Goal: Task Accomplishment & Management: Complete application form

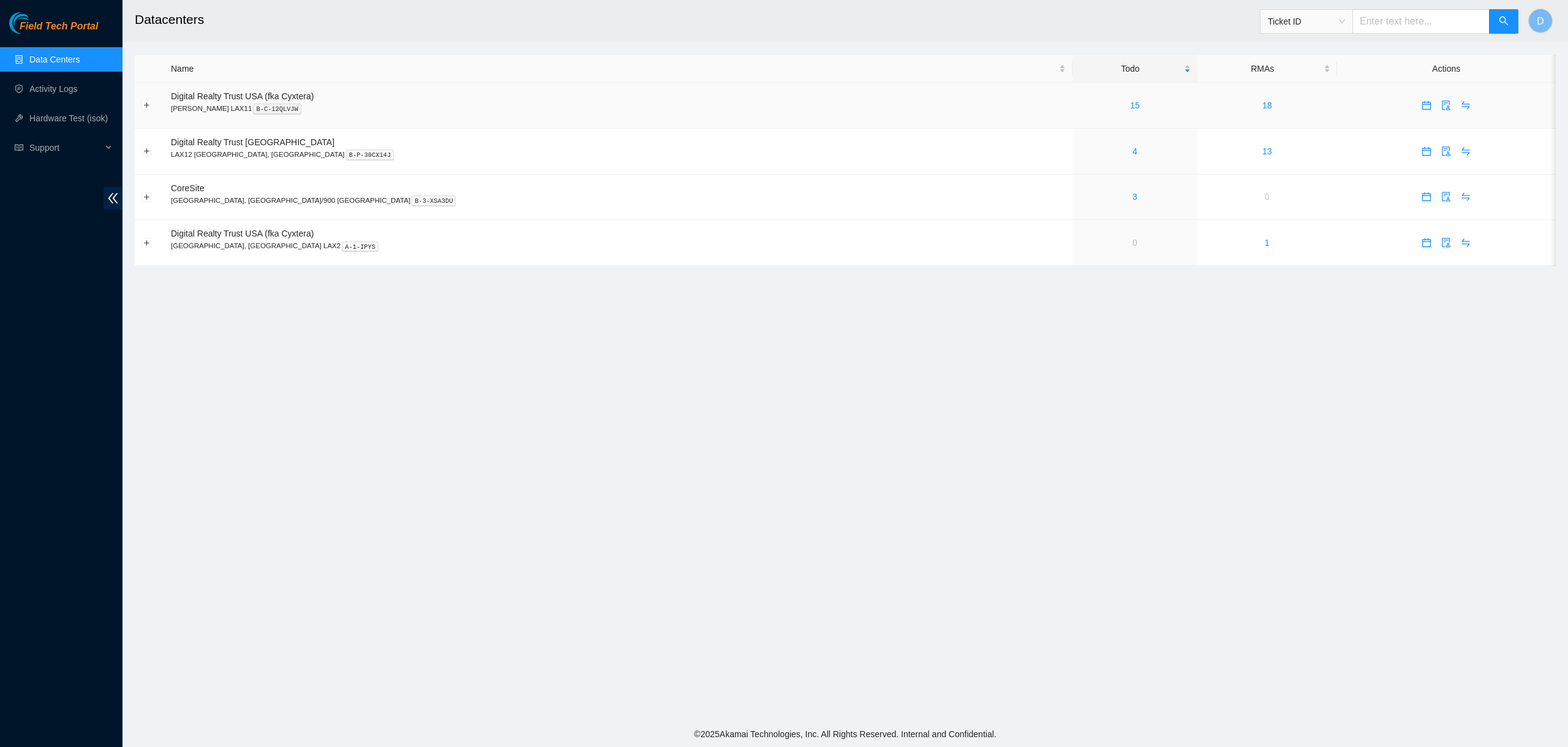
click at [1079, 105] on div "15" at bounding box center [1135, 105] width 111 height 13
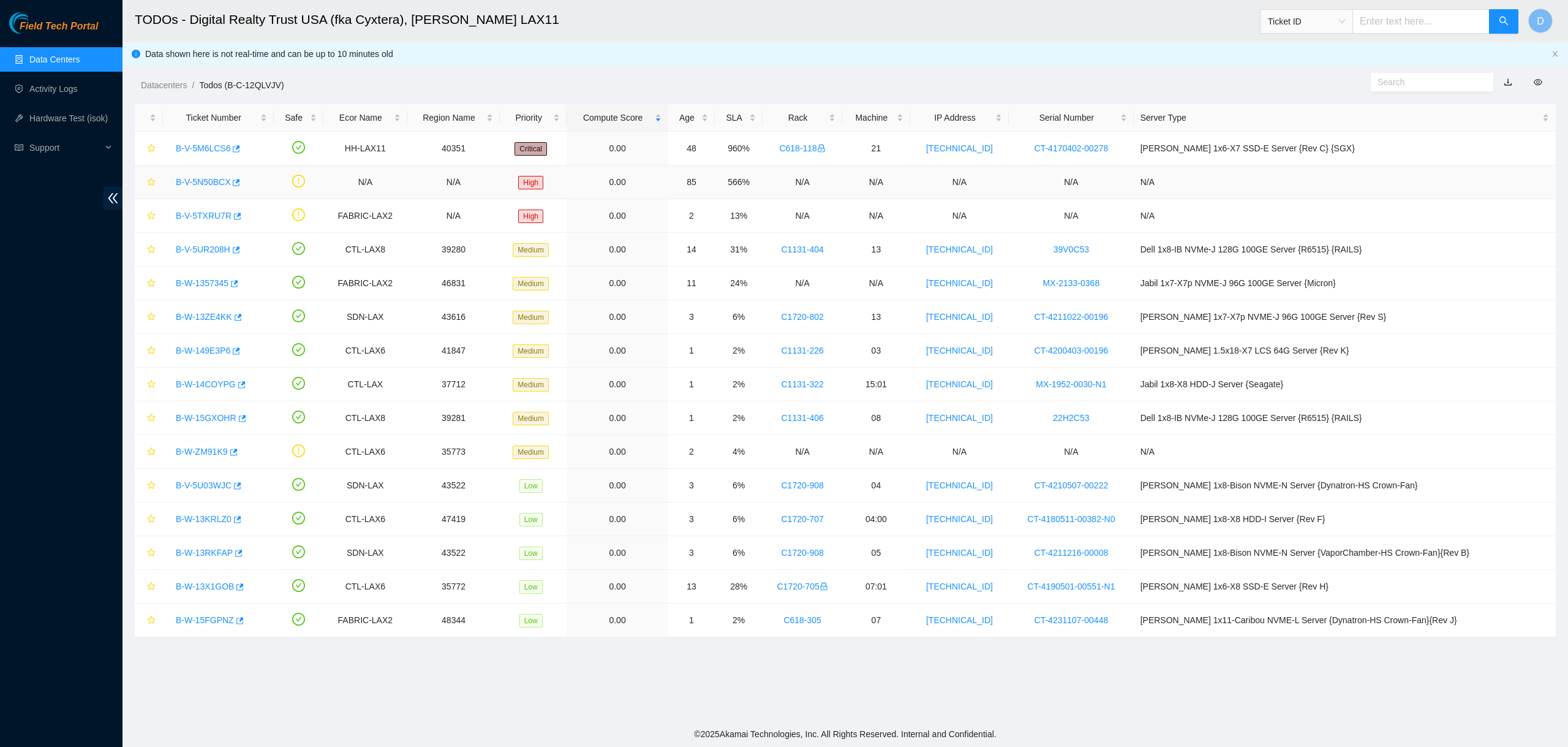
click at [193, 179] on link "B-V-5N50BCX" at bounding box center [203, 182] width 55 height 10
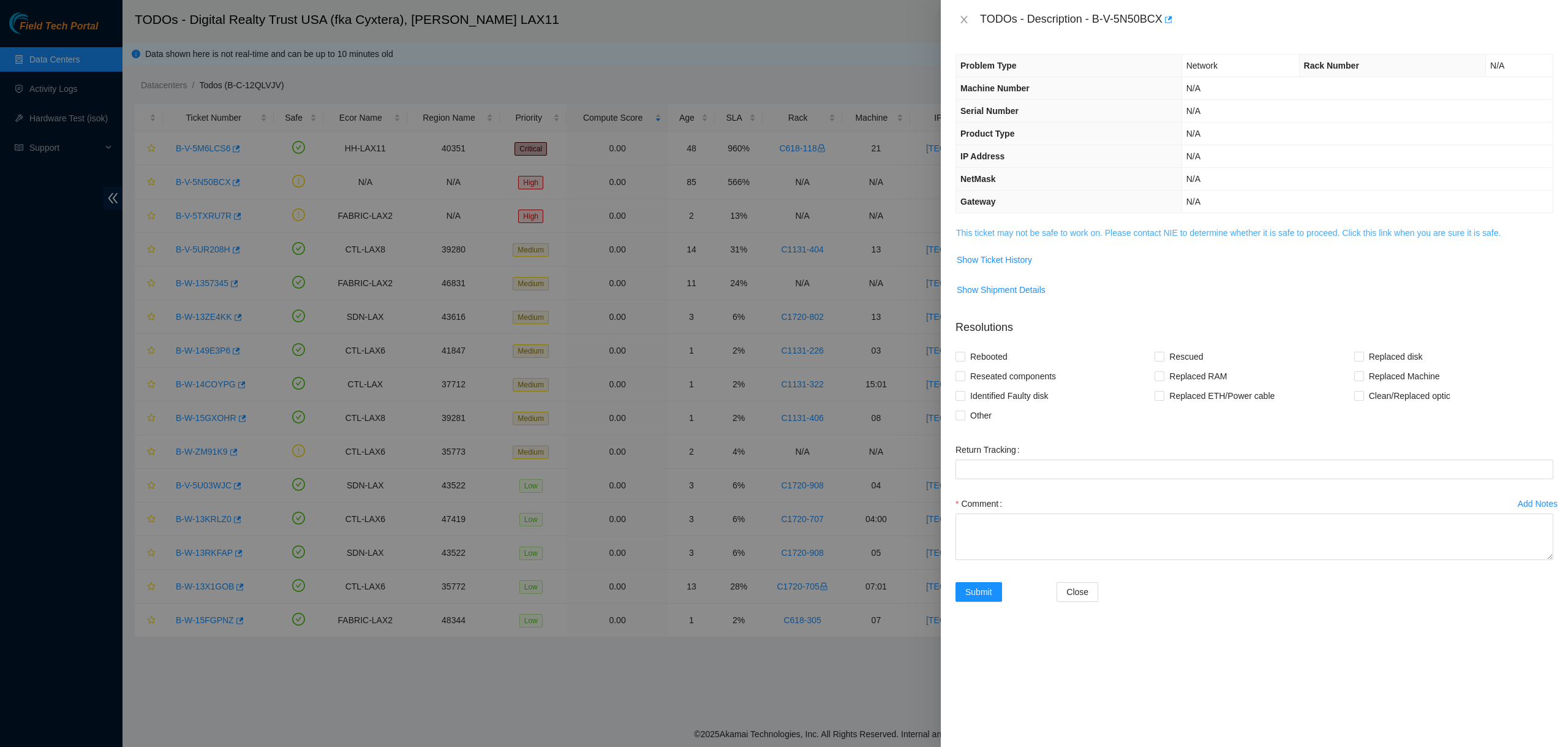
click at [1268, 231] on link "This ticket may not be safe to work on. Please contact NIE to determine whether…" at bounding box center [1228, 233] width 545 height 10
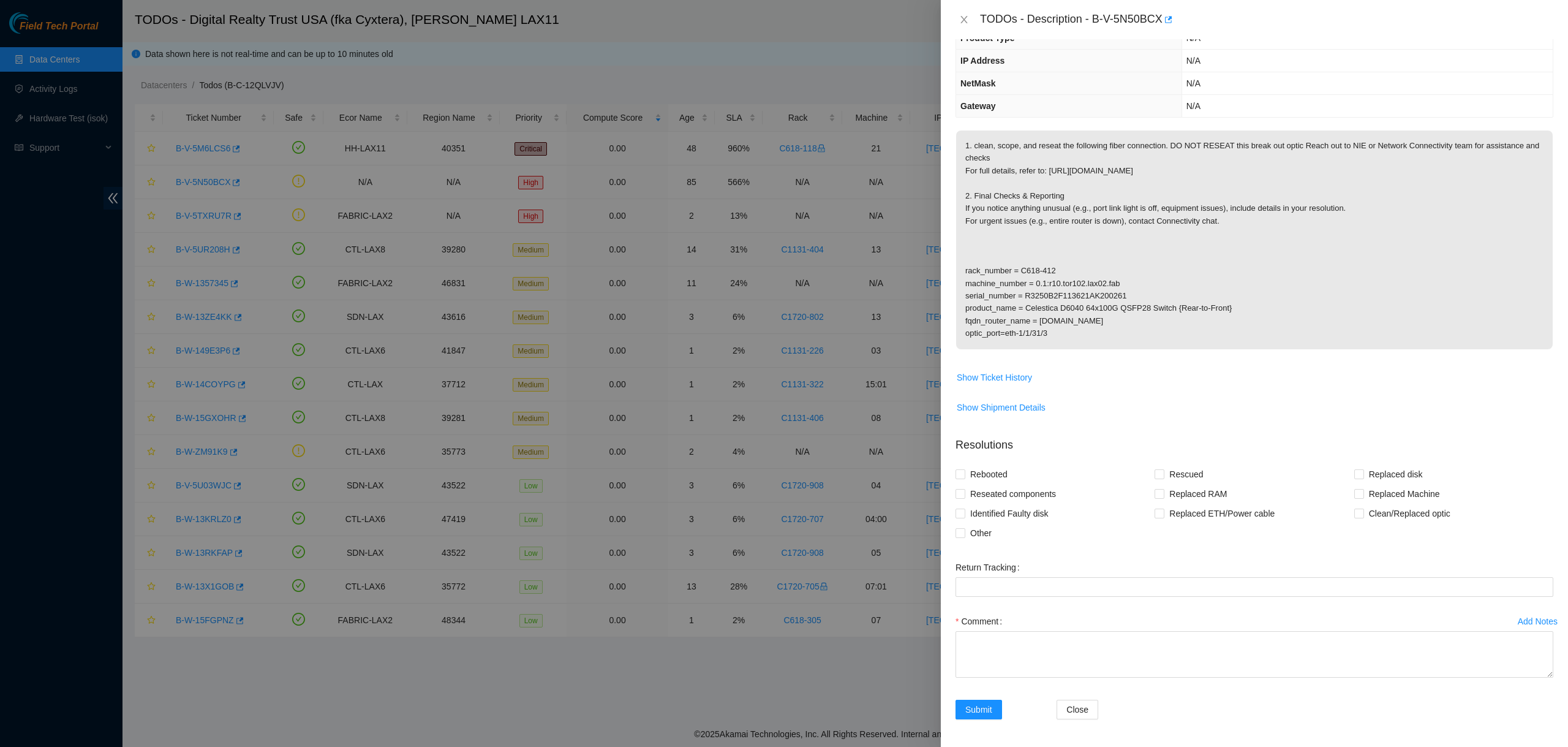
scroll to position [97, 0]
click at [1073, 650] on textarea "Comment" at bounding box center [1255, 652] width 598 height 46
drag, startPoint x: 1084, startPoint y: 640, endPoint x: 942, endPoint y: 629, distance: 142.4
click at [943, 629] on div "Problem Type Network Rack Number N/A Machine Number N/A Serial Number N/A Produ…" at bounding box center [1255, 393] width 627 height 708
click at [1092, 645] on textarea "Fiber was scoped and cleaned" at bounding box center [1255, 652] width 598 height 46
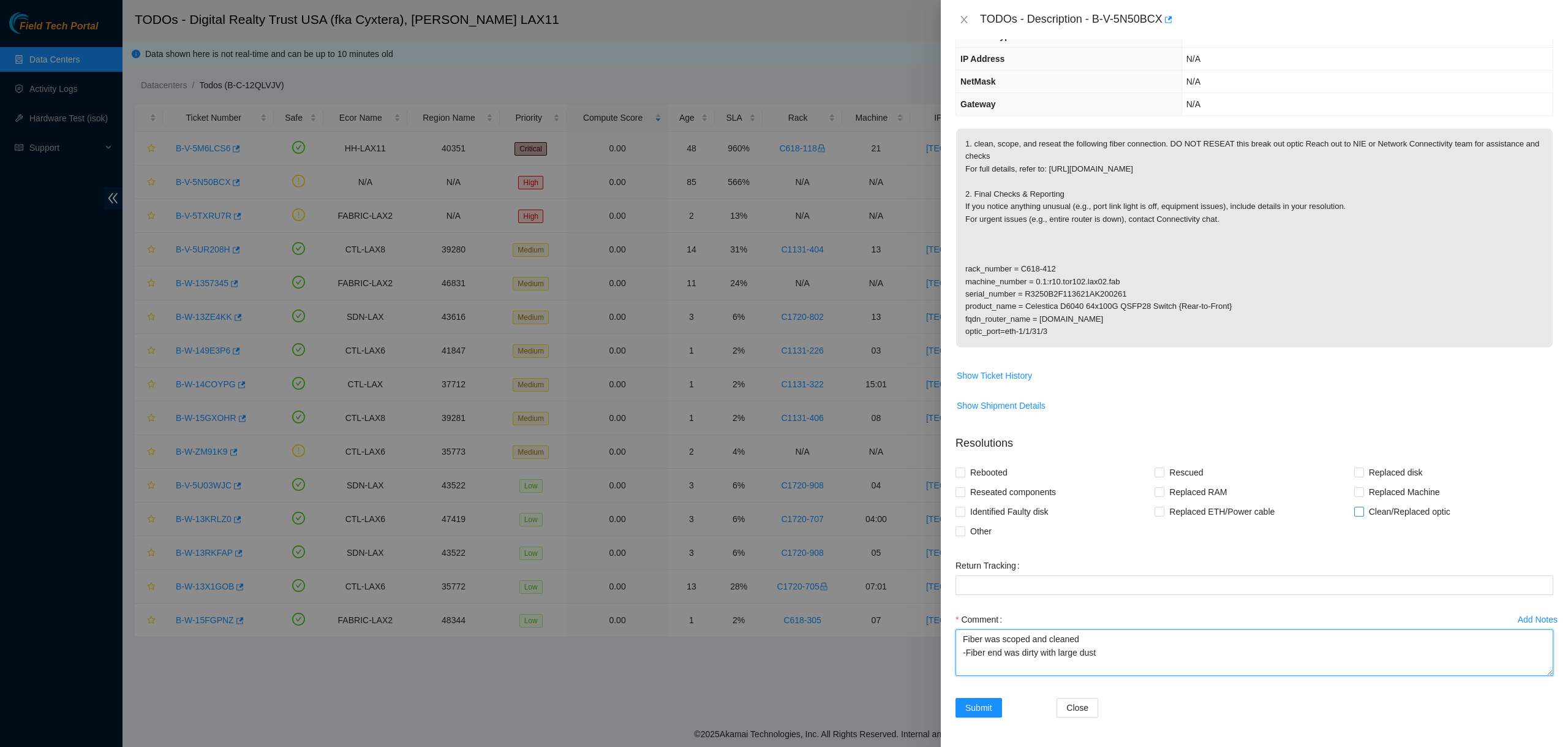
type textarea "Fiber was scoped and cleaned -Fiber end was dirty with large dust"
click at [1378, 515] on span "Clean/Replaced optic" at bounding box center [1410, 512] width 91 height 20
click at [1363, 515] on input "Clean/Replaced optic" at bounding box center [1359, 511] width 8 height 8
checkbox input "true"
click at [989, 713] on span "Submit" at bounding box center [979, 708] width 27 height 13
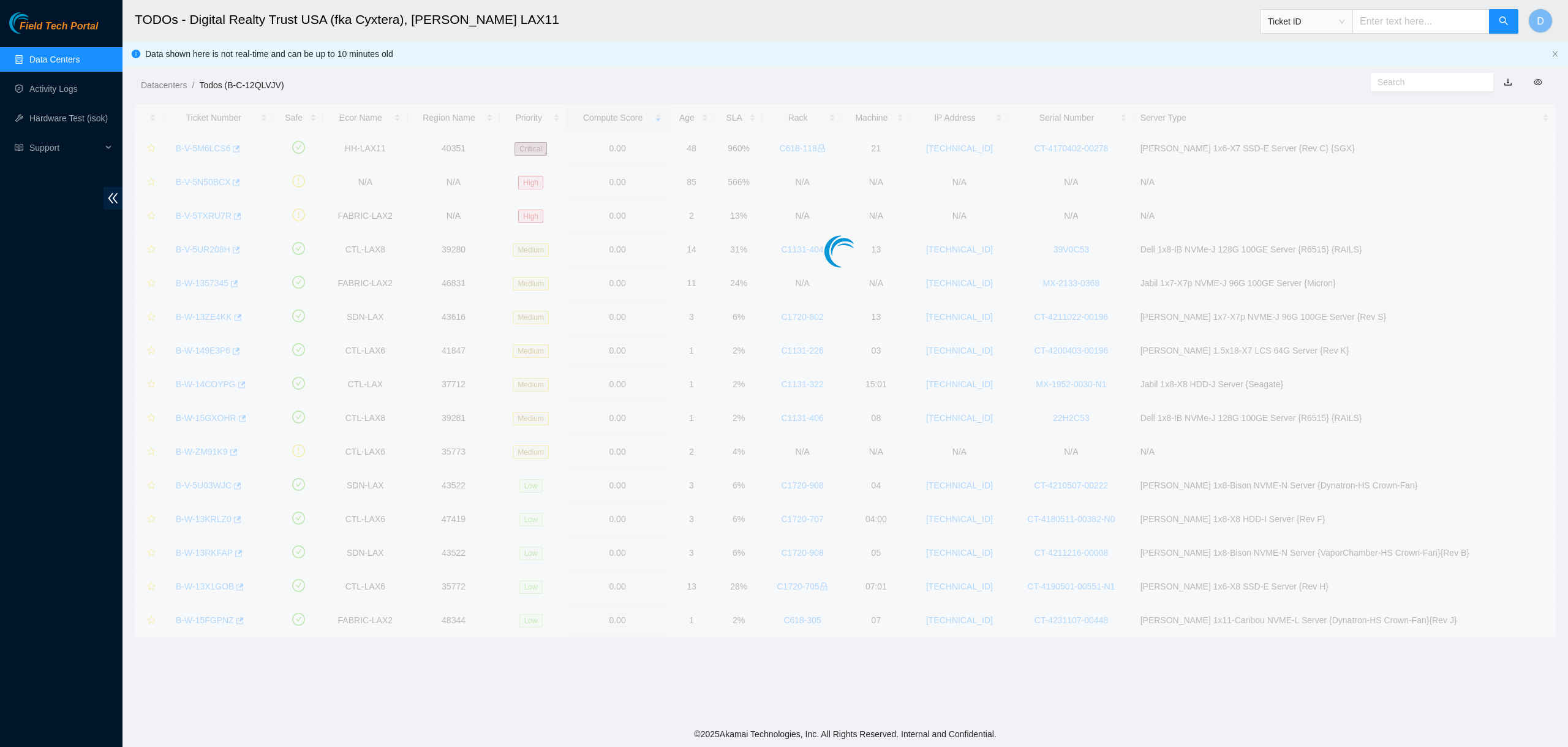
scroll to position [0, 0]
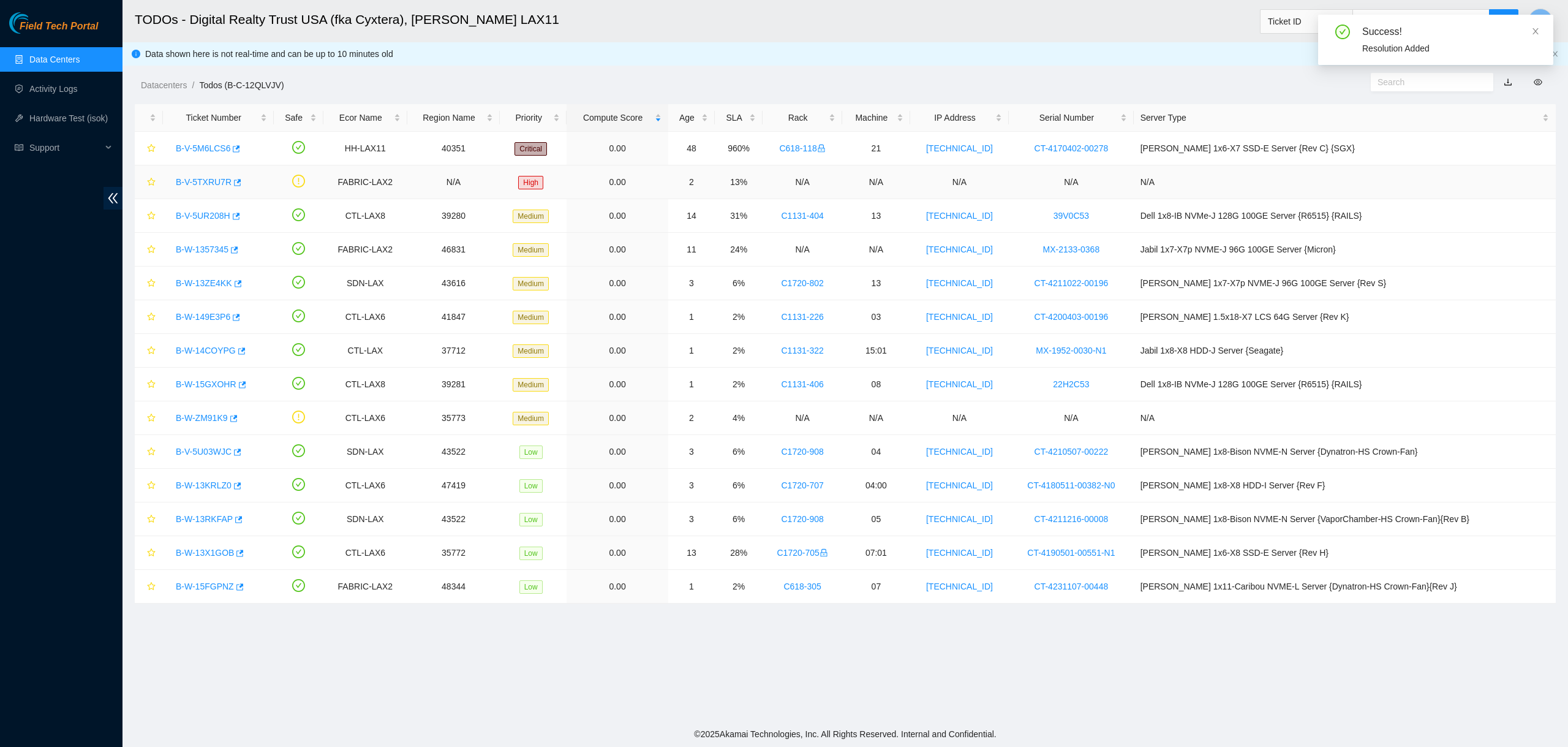
click at [207, 174] on div "B-V-5TXRU7R" at bounding box center [218, 182] width 97 height 20
click at [208, 179] on link "B-V-5TXRU7R" at bounding box center [204, 182] width 56 height 10
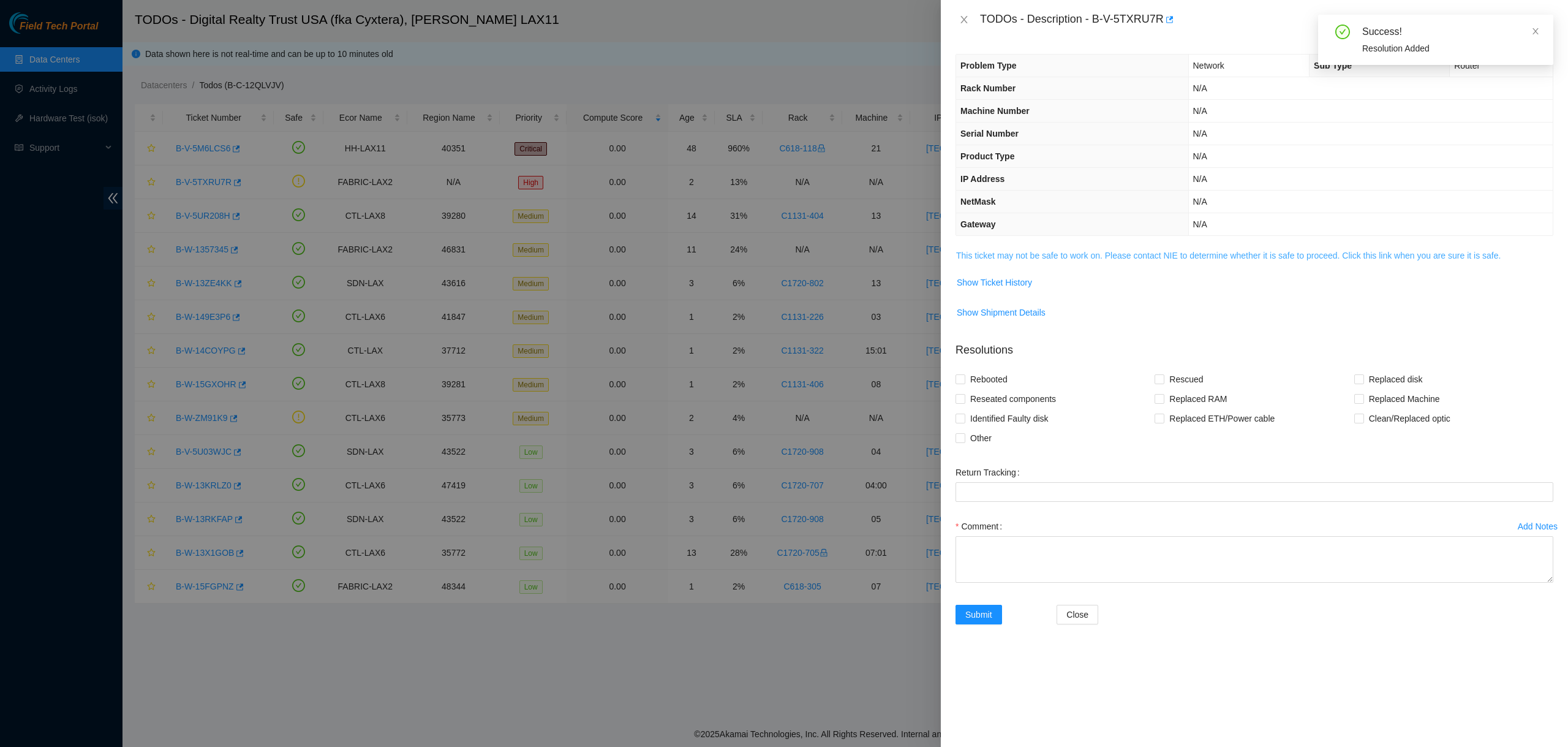
click at [1062, 257] on link "This ticket may not be safe to work on. Please contact NIE to determine whether…" at bounding box center [1228, 256] width 545 height 10
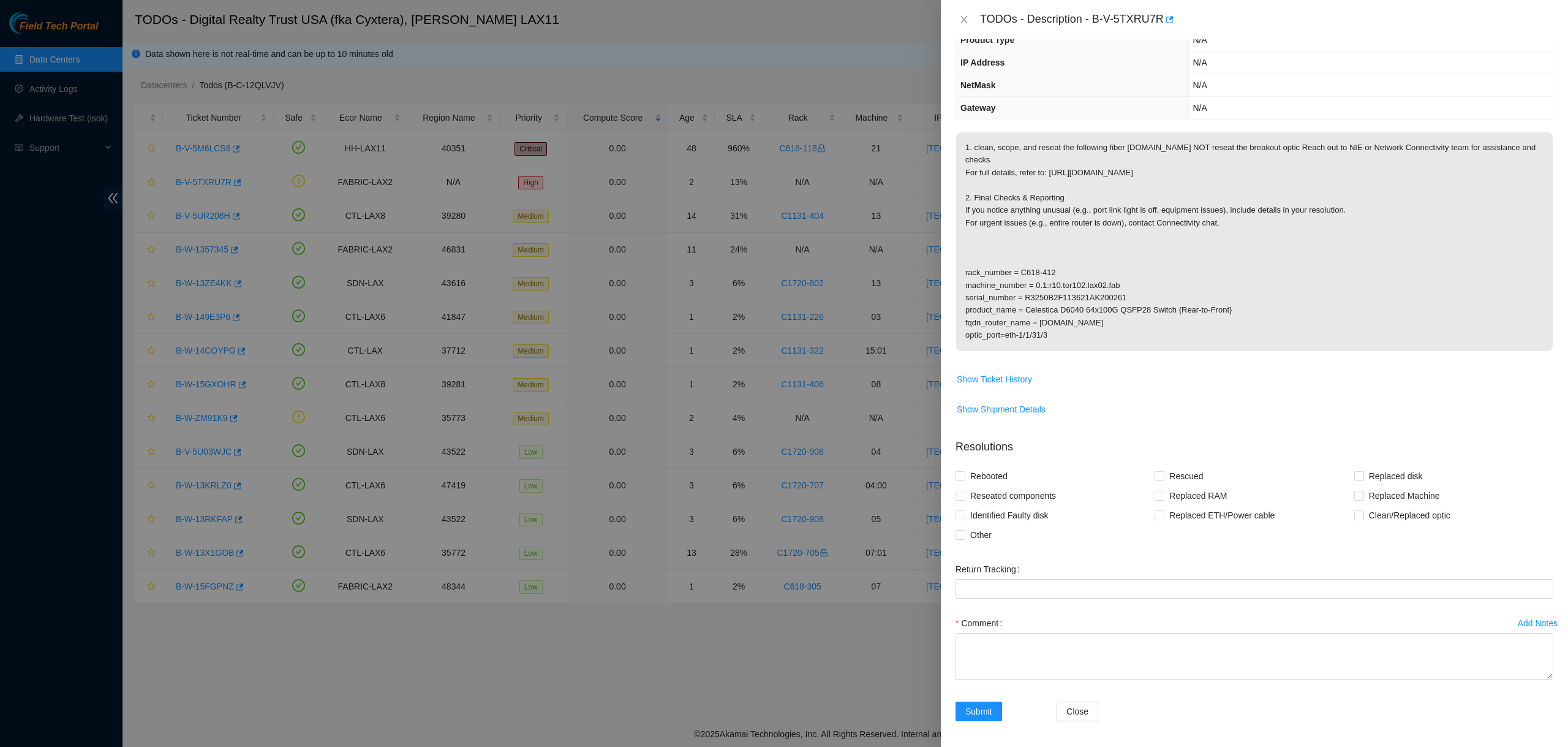
scroll to position [120, 0]
click at [1071, 653] on textarea "Comment" at bounding box center [1255, 652] width 598 height 46
paste textarea "Fiber was scoped and cleaned -Fiber end was dirty with large dust"
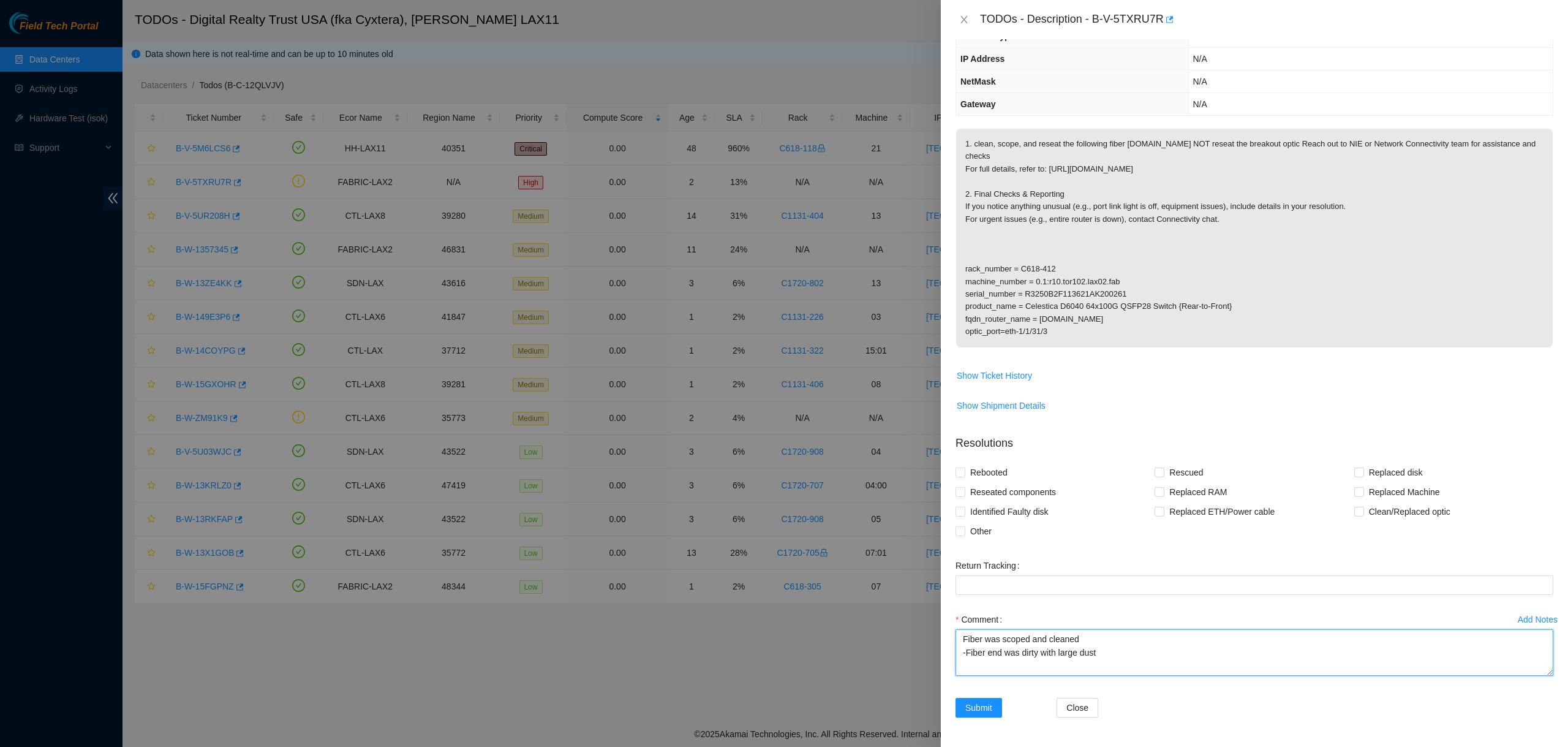
drag, startPoint x: 1106, startPoint y: 652, endPoint x: 950, endPoint y: 659, distance: 156.2
click at [950, 659] on div "Problem Type Network Sub Type Router Rack Number N/A Machine Number N/A Serial …" at bounding box center [1255, 393] width 627 height 708
type textarea "Fiber was scoped and cleaned"
click at [1354, 513] on input "Clean/Replaced optic" at bounding box center [1359, 511] width 8 height 8
checkbox input "true"
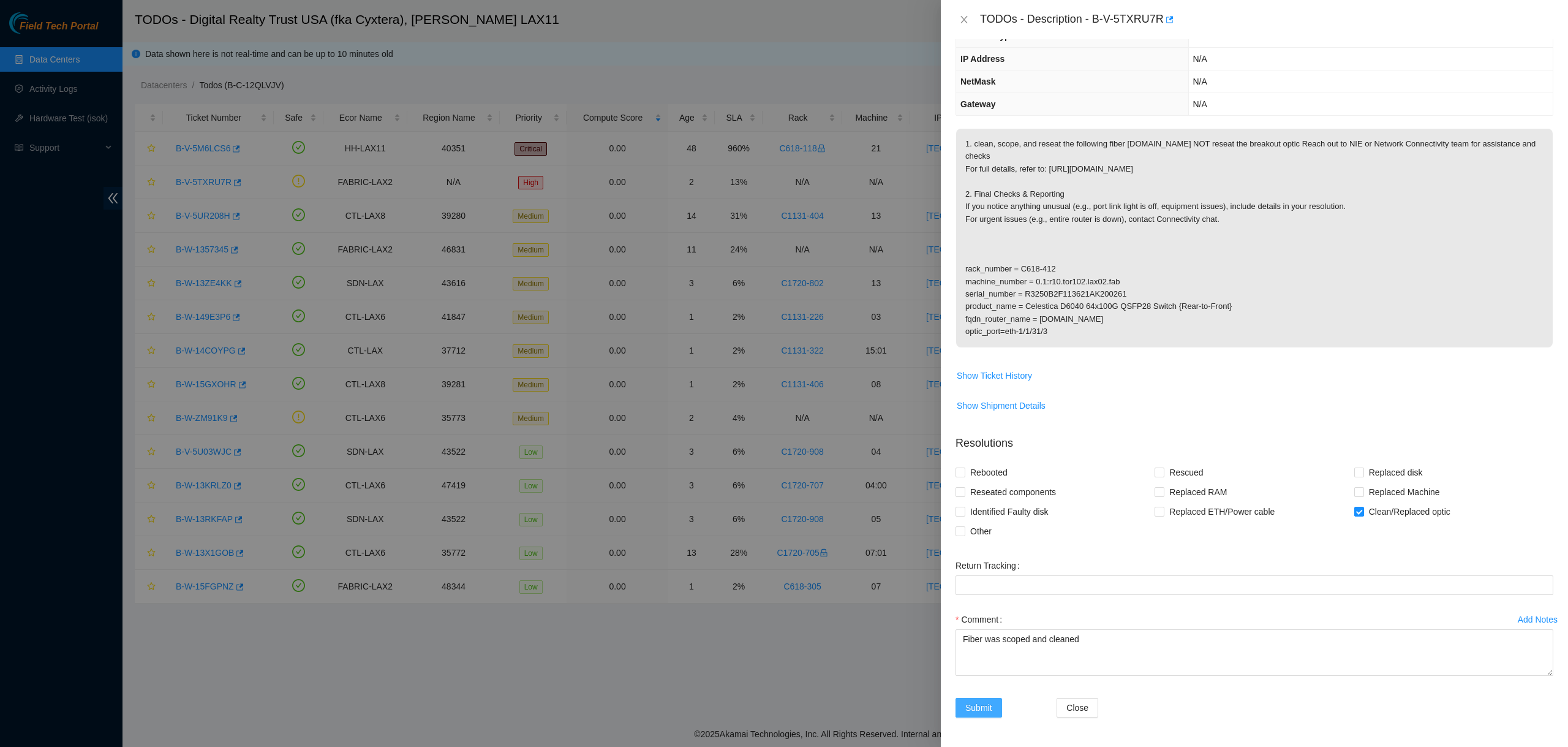
click at [988, 710] on span "Submit" at bounding box center [979, 708] width 27 height 13
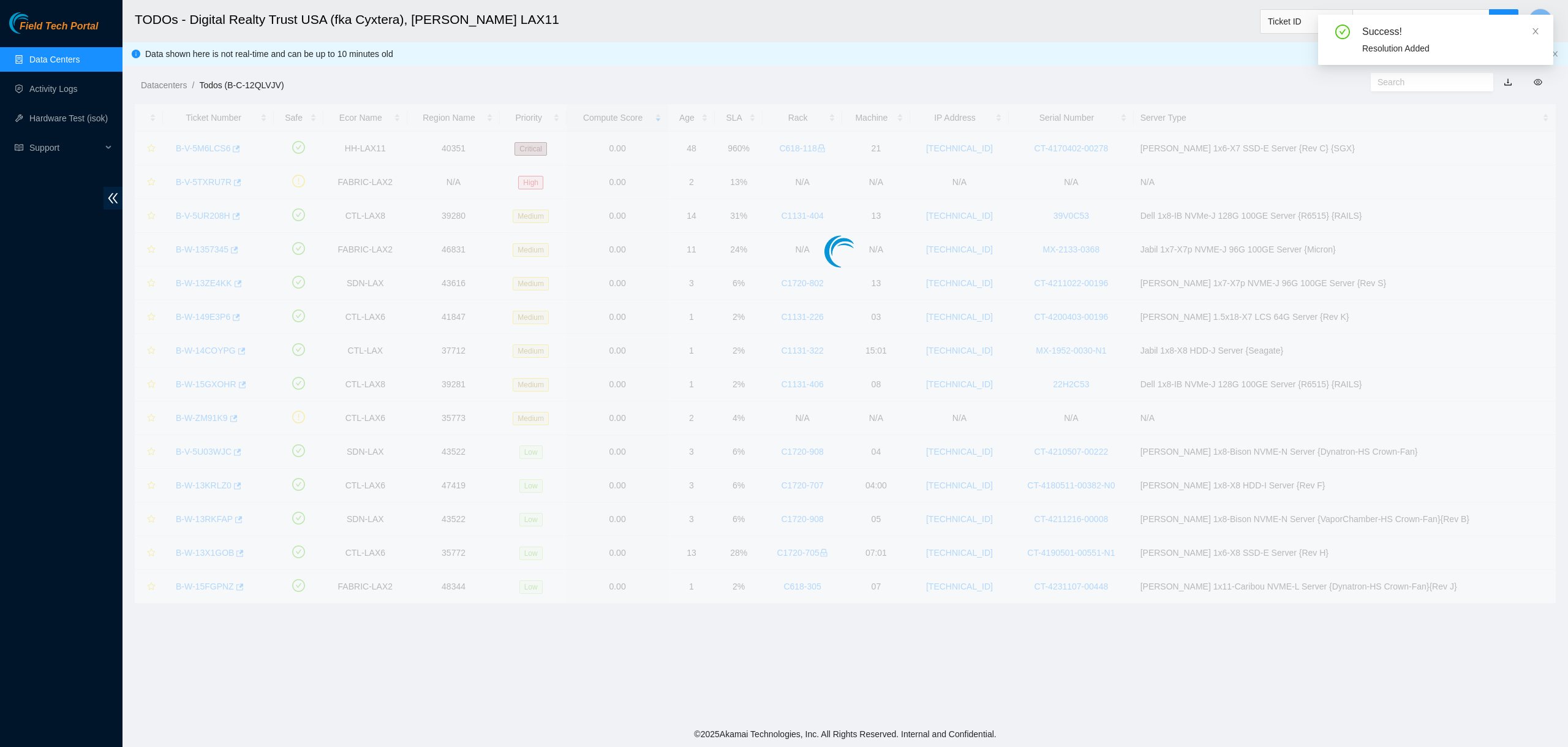
scroll to position [0, 0]
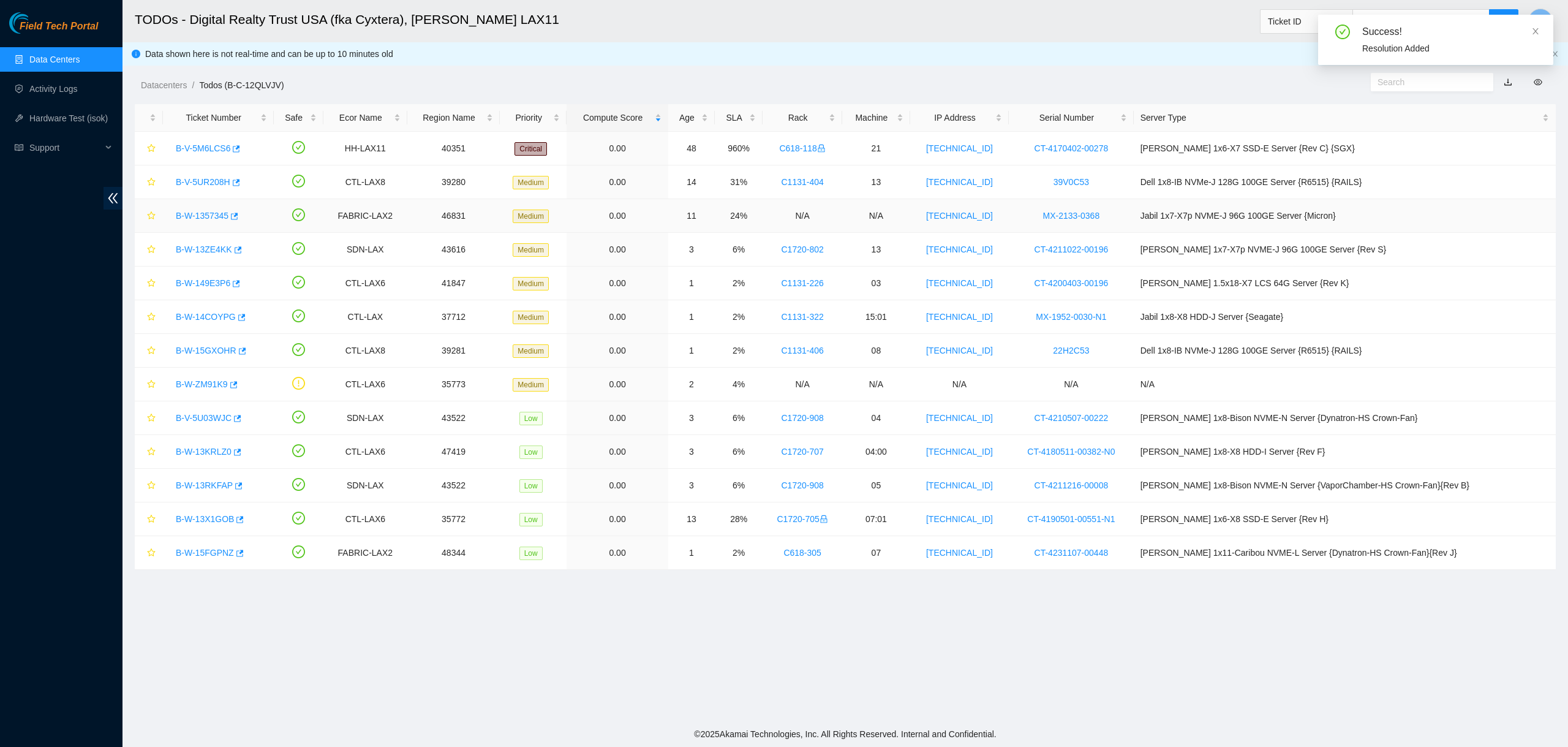
click at [188, 213] on link "B-W-1357345" at bounding box center [202, 216] width 53 height 10
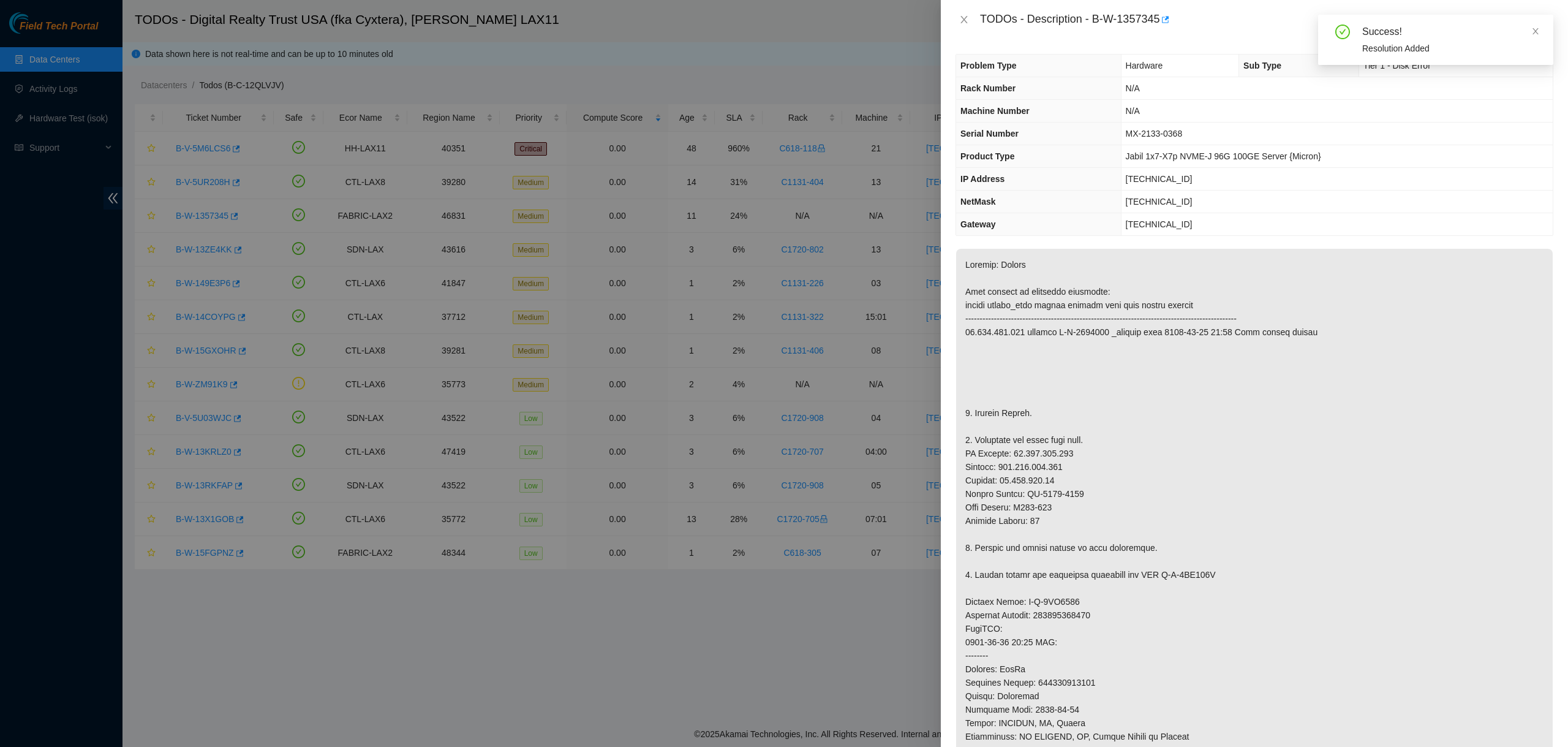
drag, startPoint x: 726, startPoint y: 179, endPoint x: 668, endPoint y: 201, distance: 62.0
click at [721, 181] on div at bounding box center [784, 374] width 1568 height 747
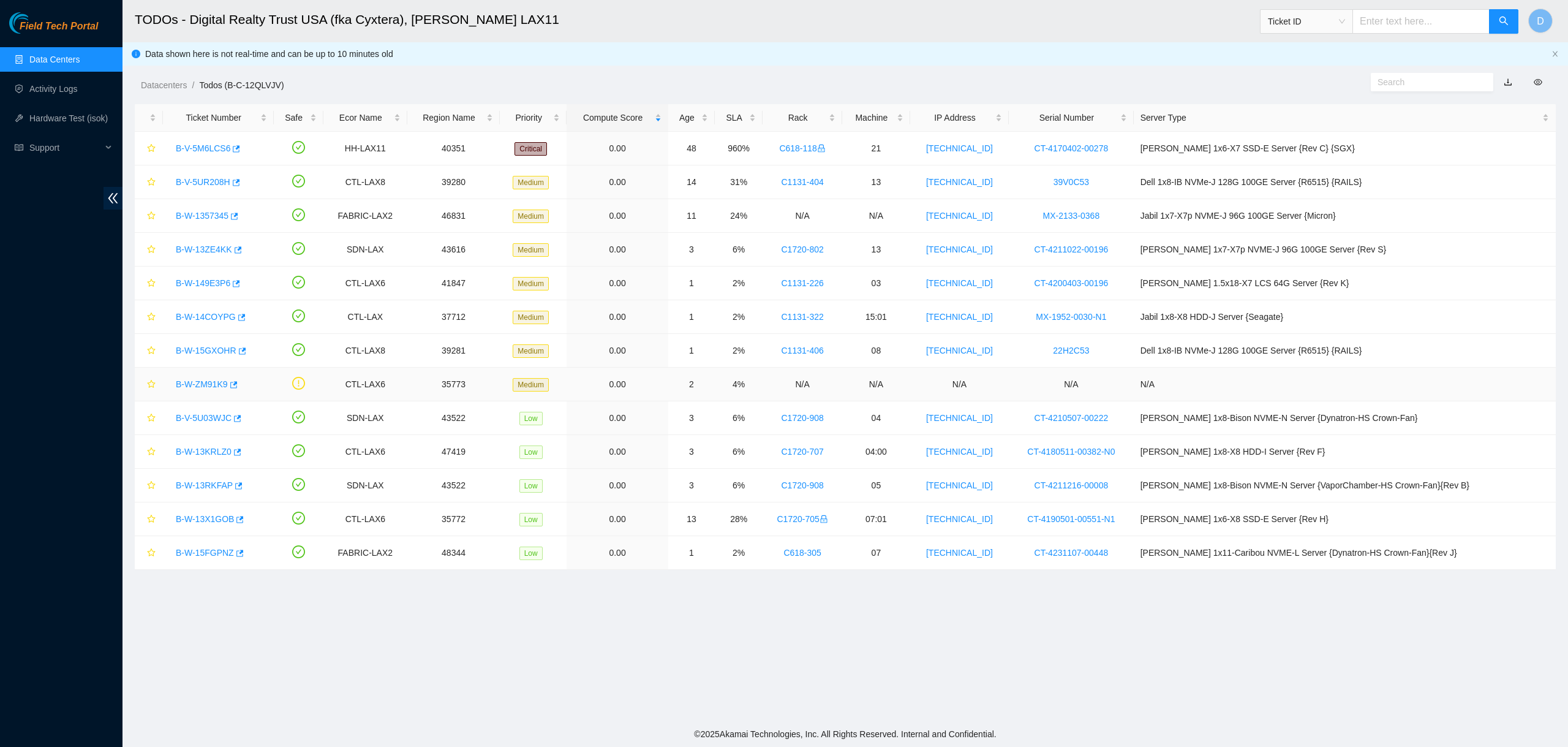
click at [195, 384] on link "B-W-ZM91K9" at bounding box center [202, 384] width 52 height 10
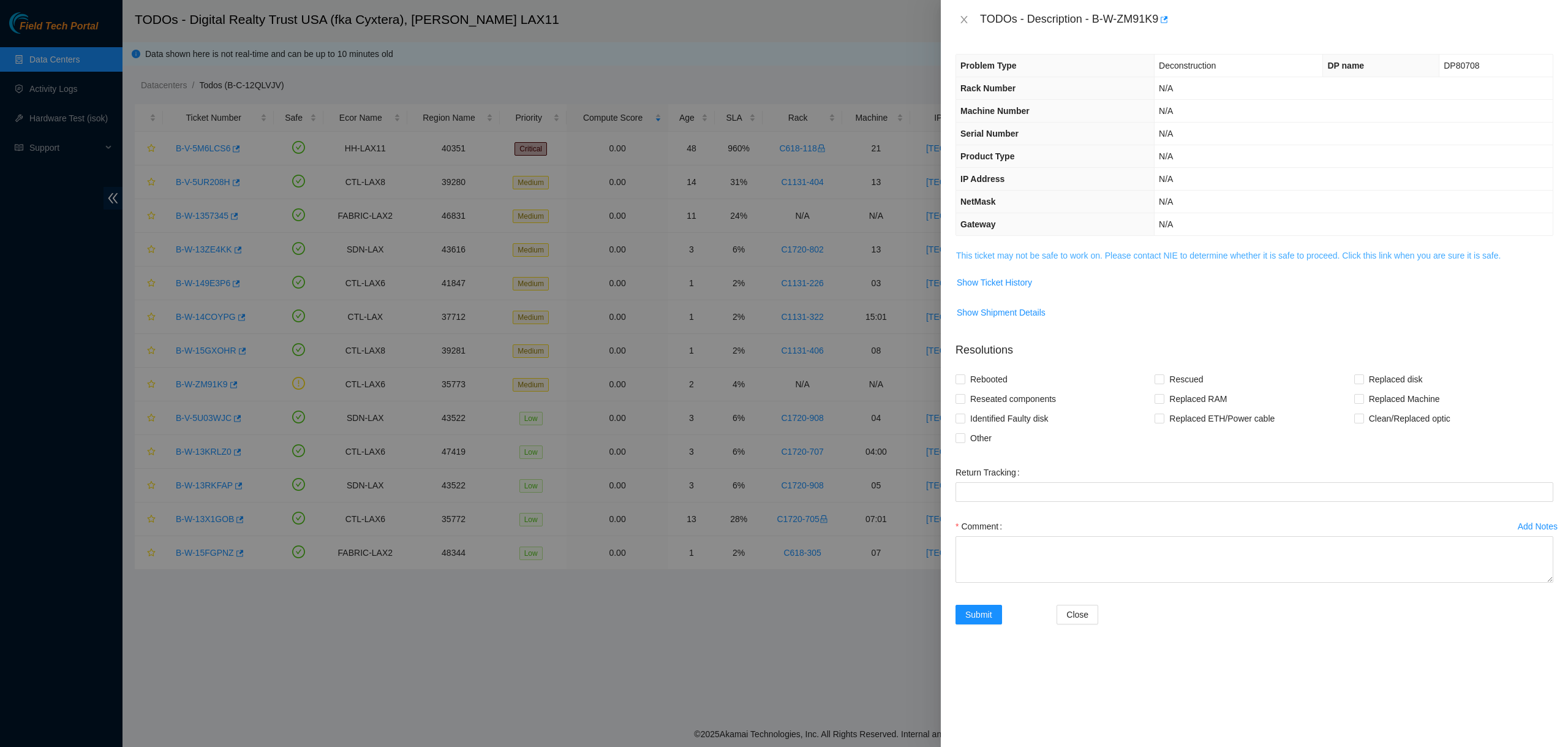
click at [1141, 254] on link "This ticket may not be safe to work on. Please contact NIE to determine whether…" at bounding box center [1228, 256] width 545 height 10
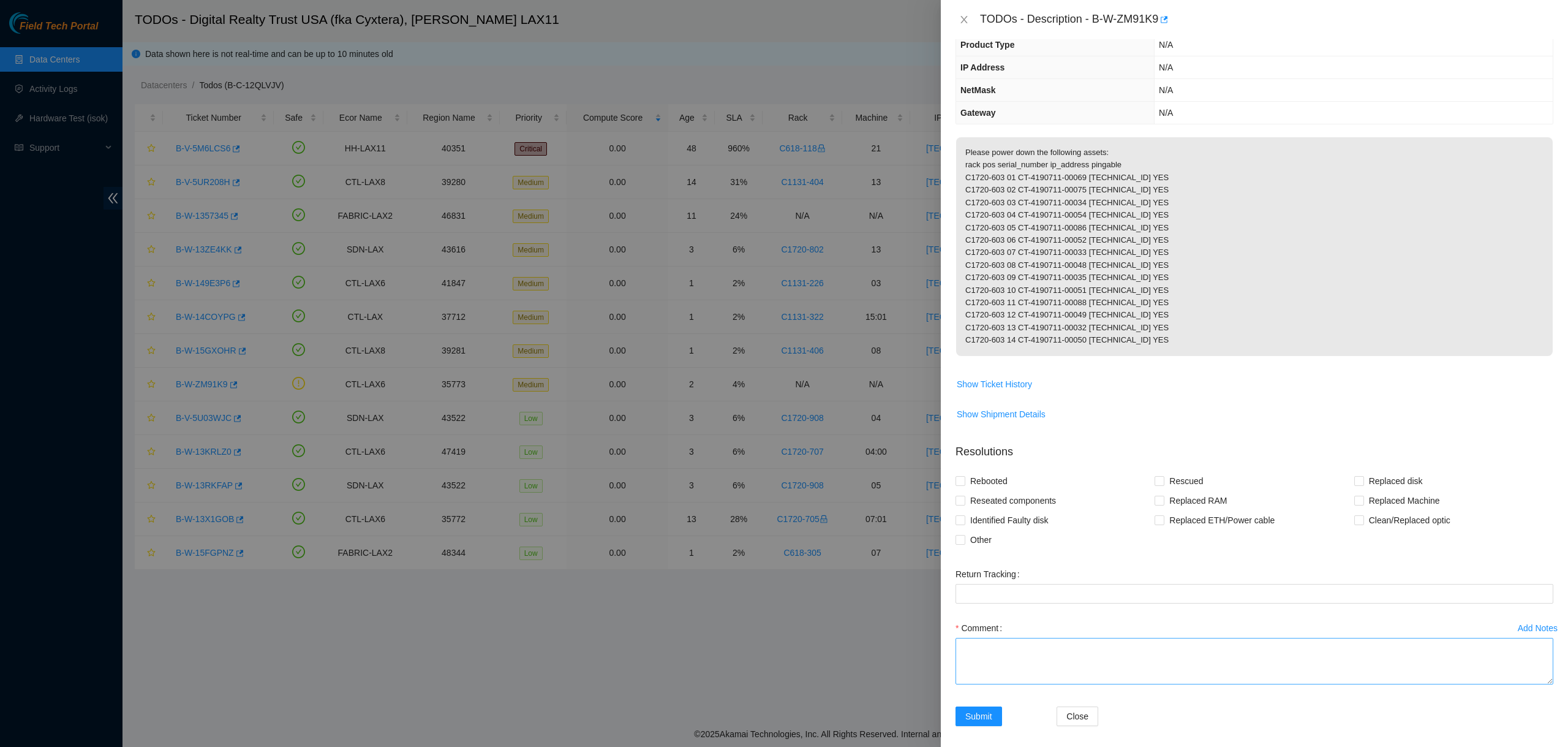
scroll to position [132, 0]
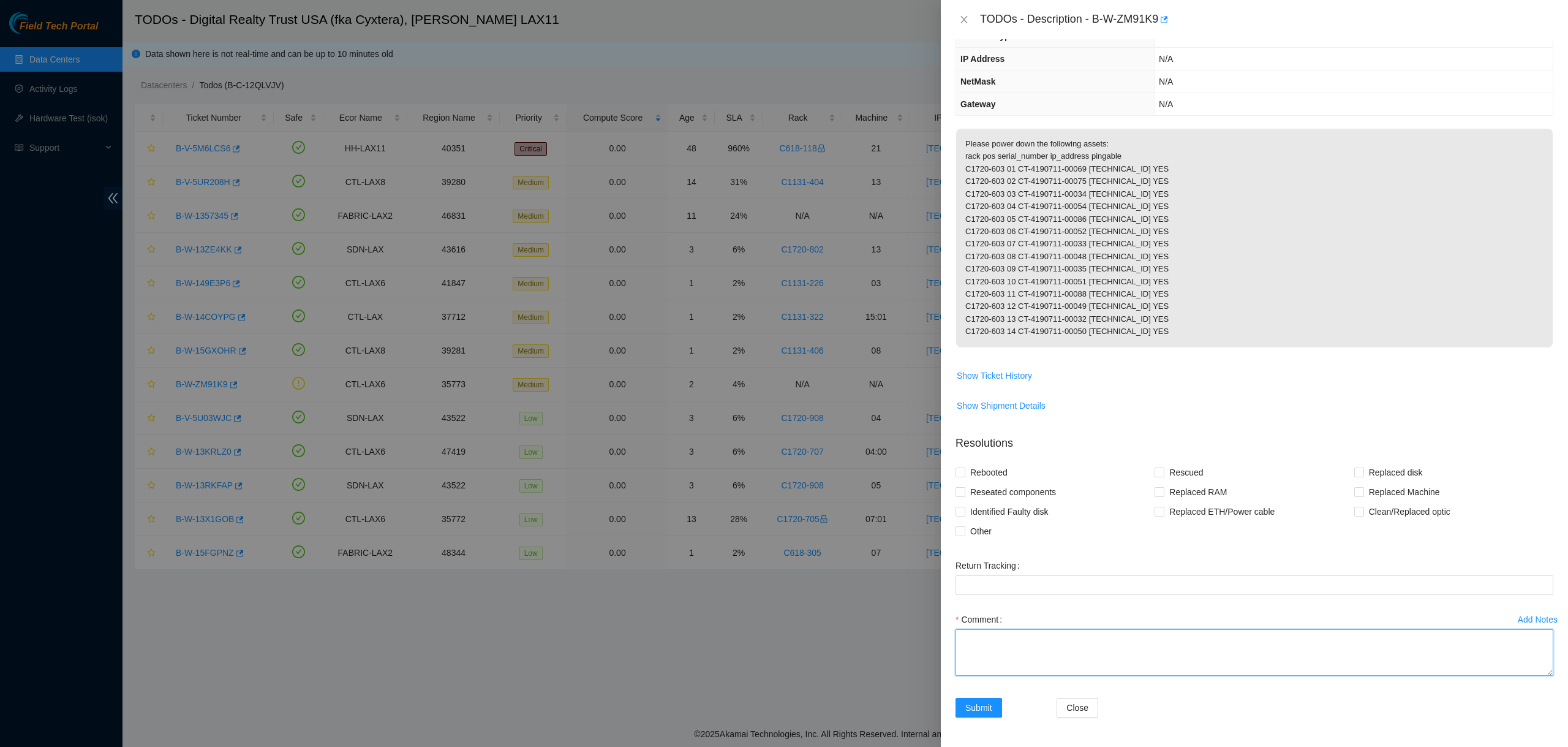
click at [1082, 650] on textarea "Comment" at bounding box center [1255, 652] width 598 height 46
type textarea "Machines have been powered down"
click at [983, 708] on span "Submit" at bounding box center [979, 708] width 27 height 13
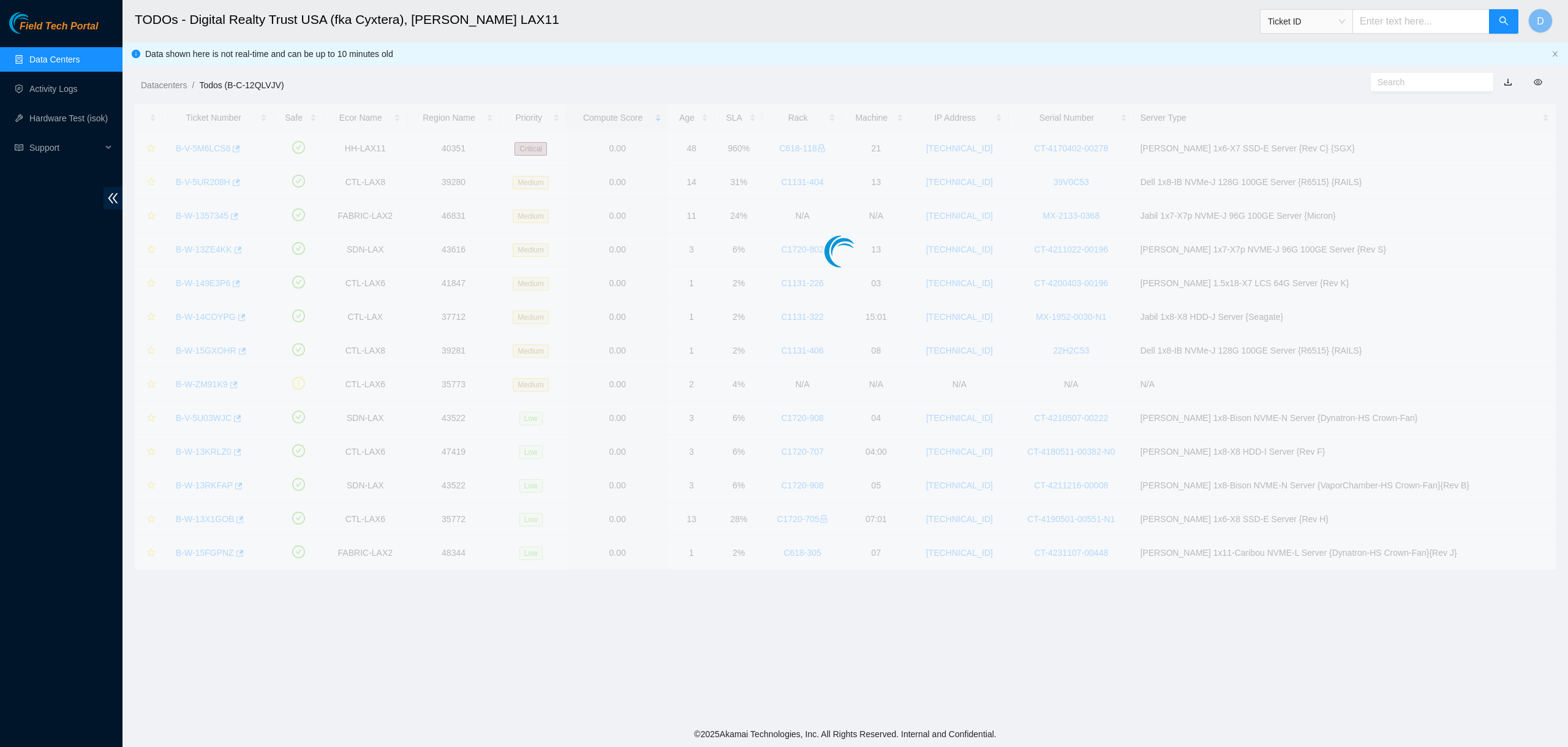
scroll to position [0, 0]
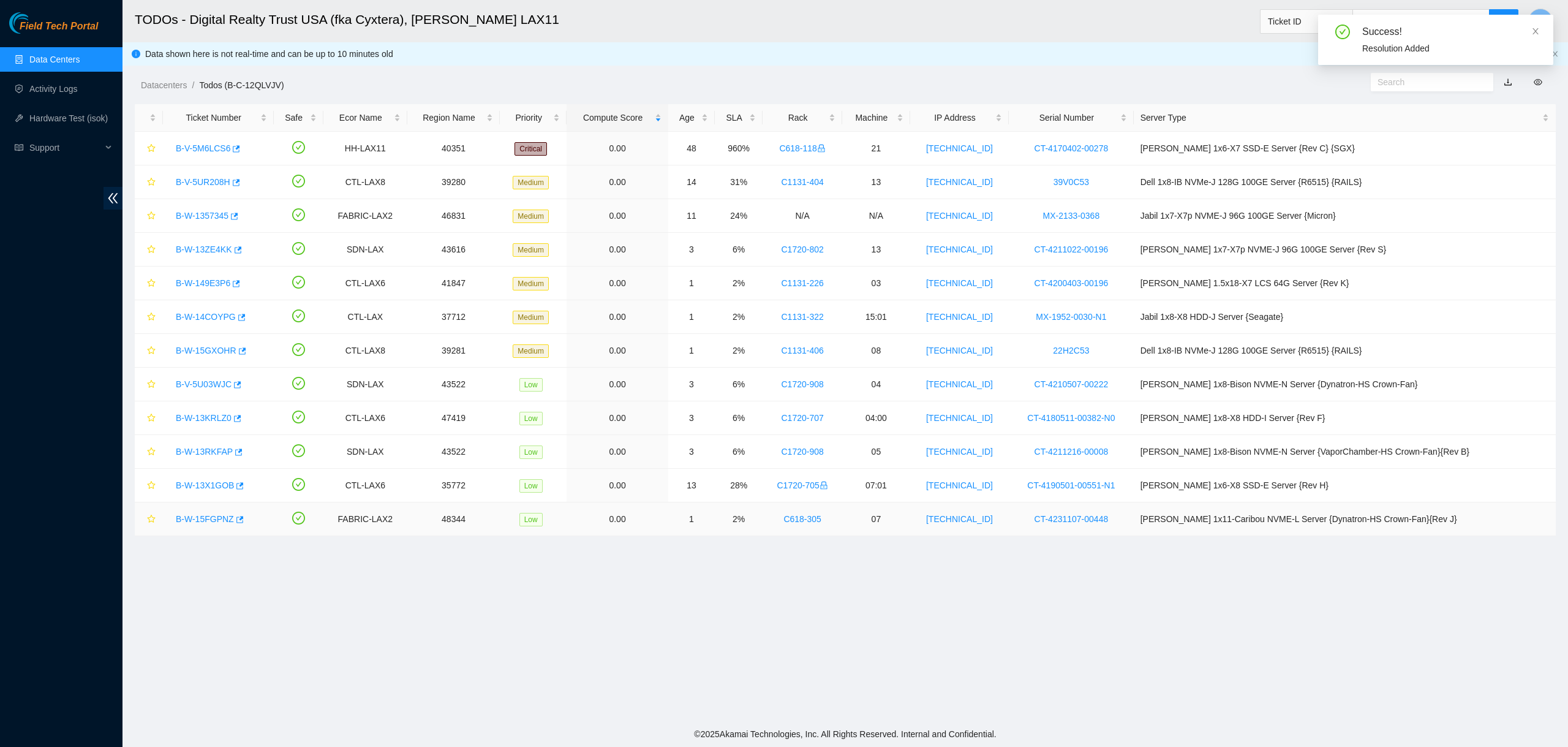
click at [197, 518] on link "B-W-15FGPNZ" at bounding box center [204, 519] width 58 height 10
click at [213, 482] on link "B-W-13X1GOB" at bounding box center [204, 486] width 58 height 10
click at [204, 451] on link "B-W-13RKFAP" at bounding box center [204, 452] width 57 height 10
click at [200, 416] on link "B-W-13KRLZ0" at bounding box center [204, 418] width 56 height 10
click at [202, 381] on link "B-V-5U03WJC" at bounding box center [204, 384] width 56 height 10
